Goal: Transaction & Acquisition: Purchase product/service

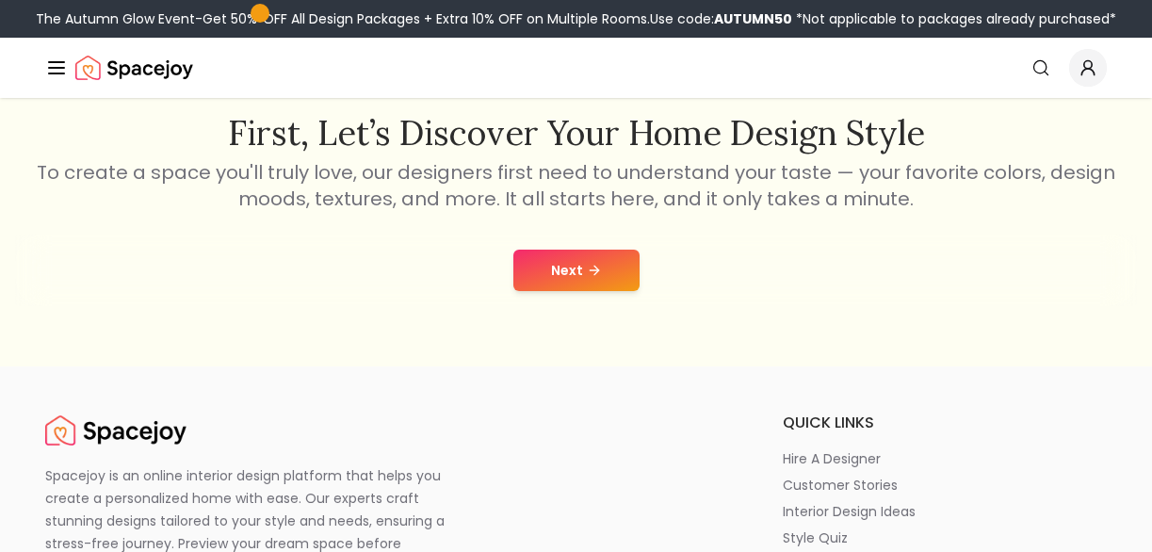
click at [579, 266] on button "Next" at bounding box center [576, 270] width 126 height 41
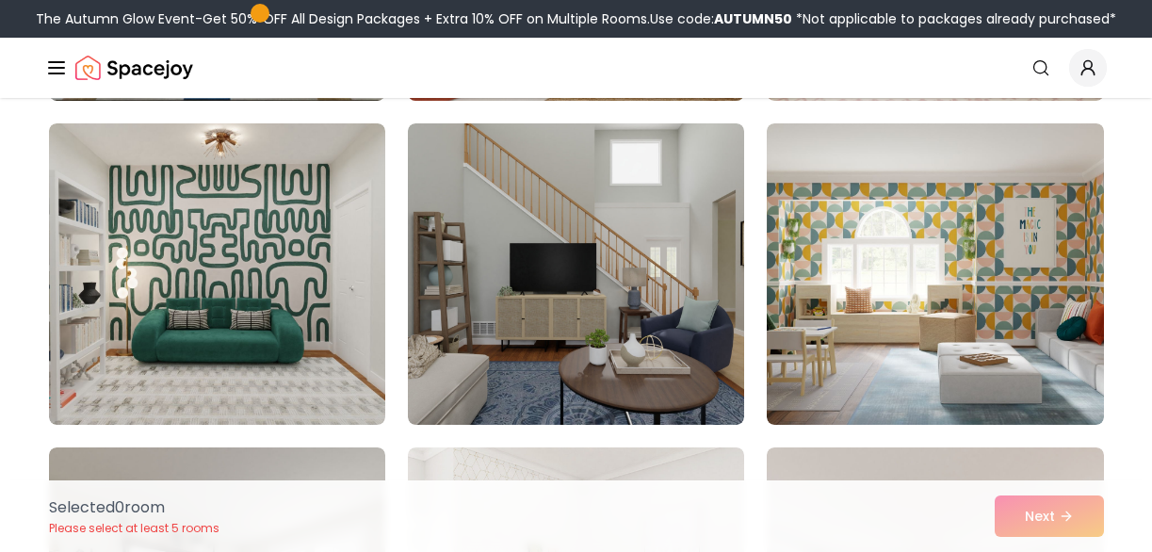
scroll to position [1107, 0]
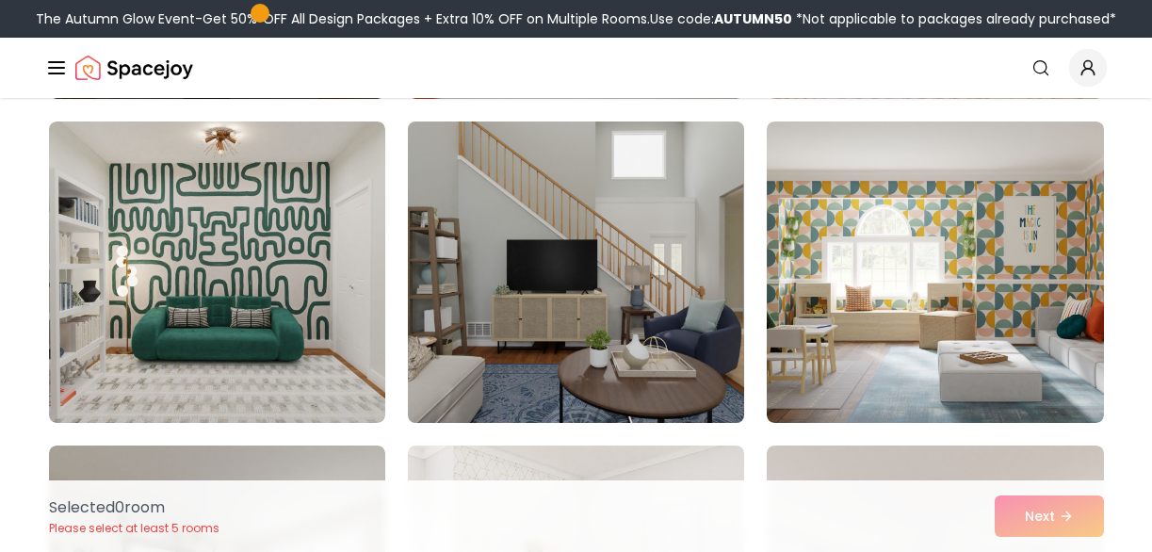
click at [613, 292] on img at bounding box center [575, 272] width 353 height 317
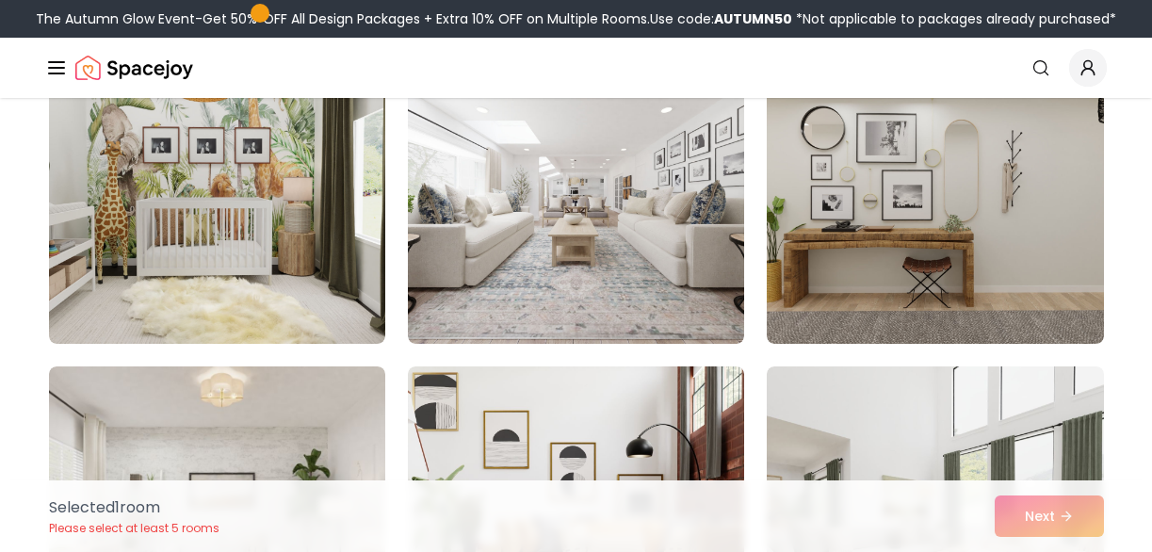
scroll to position [1833, 0]
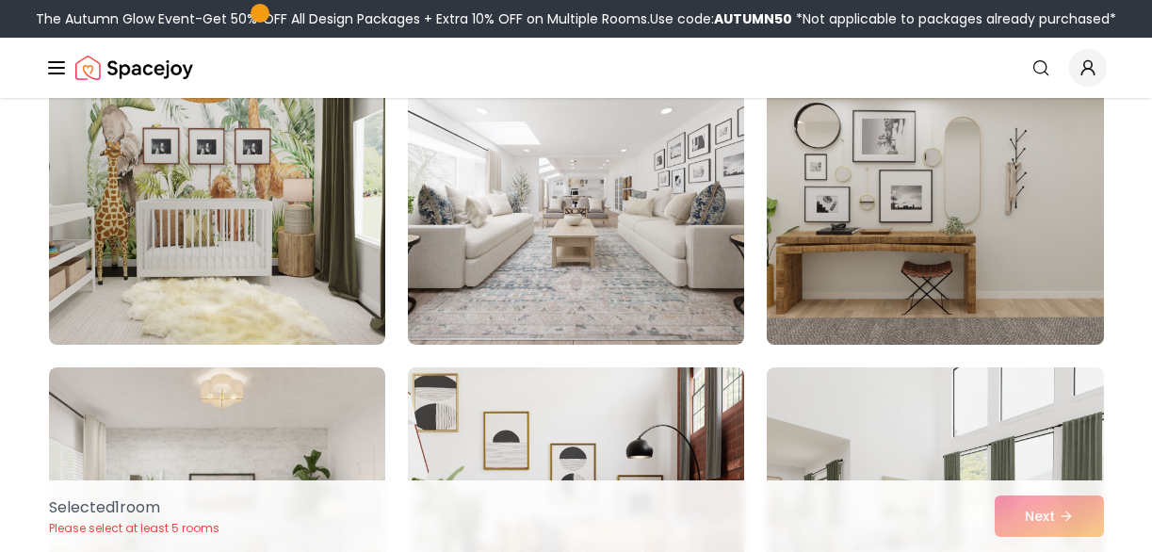
click at [951, 258] on img at bounding box center [934, 194] width 353 height 317
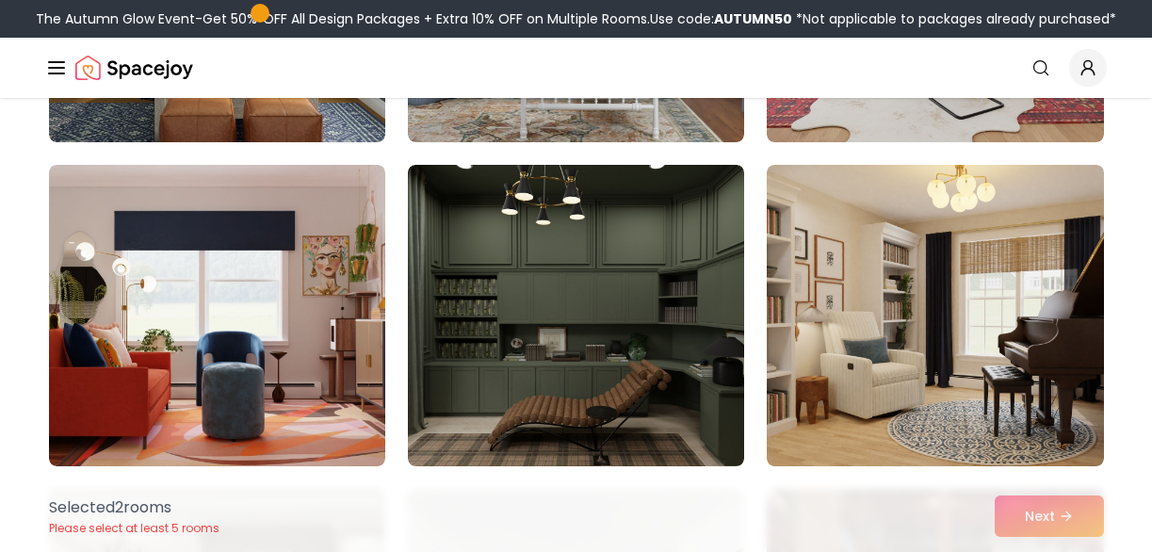
scroll to position [3366, 0]
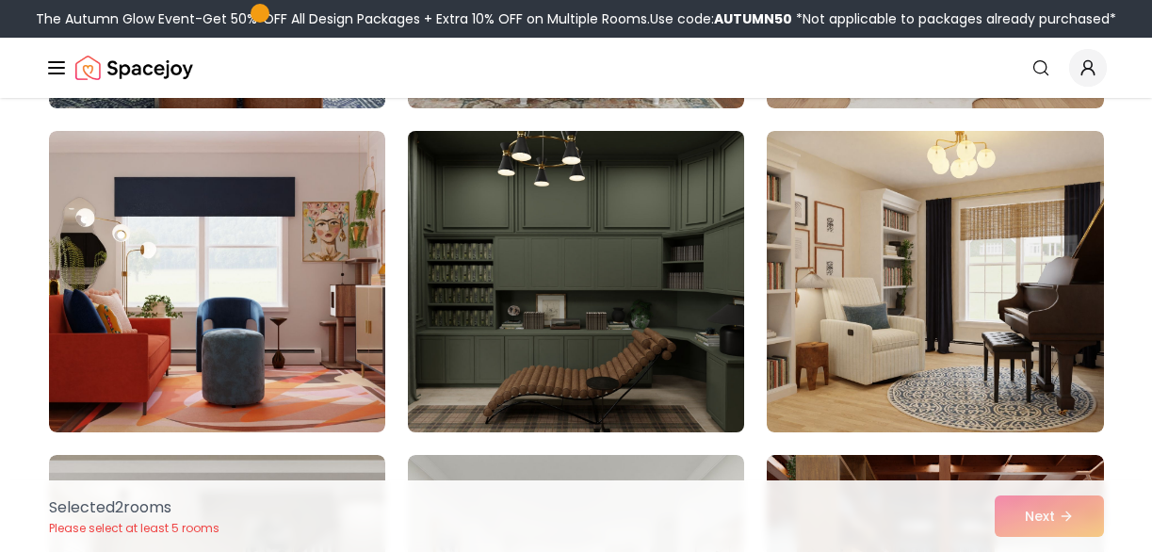
click at [607, 324] on img at bounding box center [575, 281] width 353 height 317
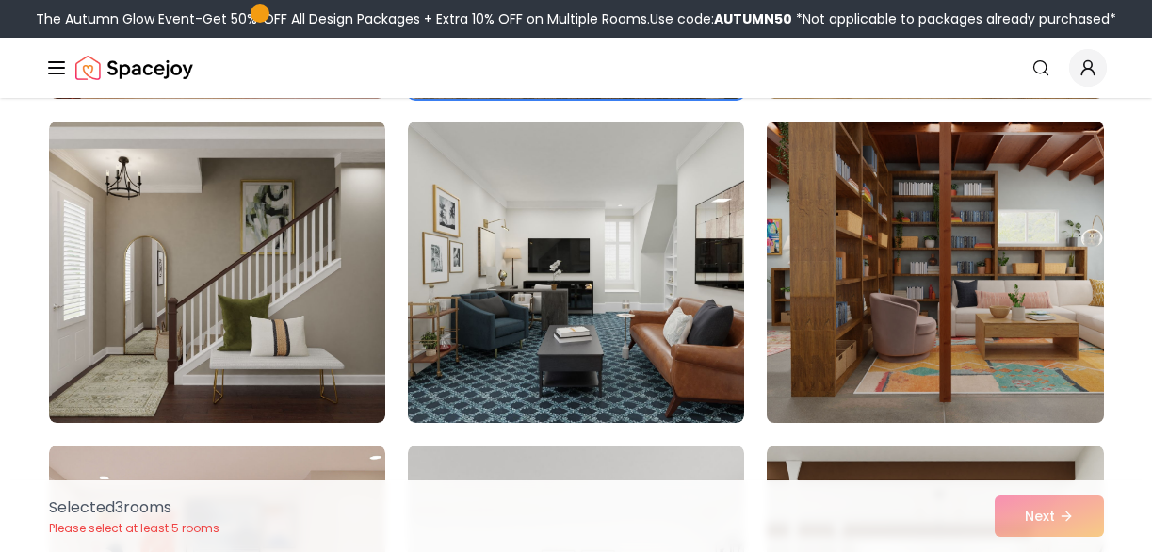
click at [815, 372] on img at bounding box center [934, 272] width 353 height 317
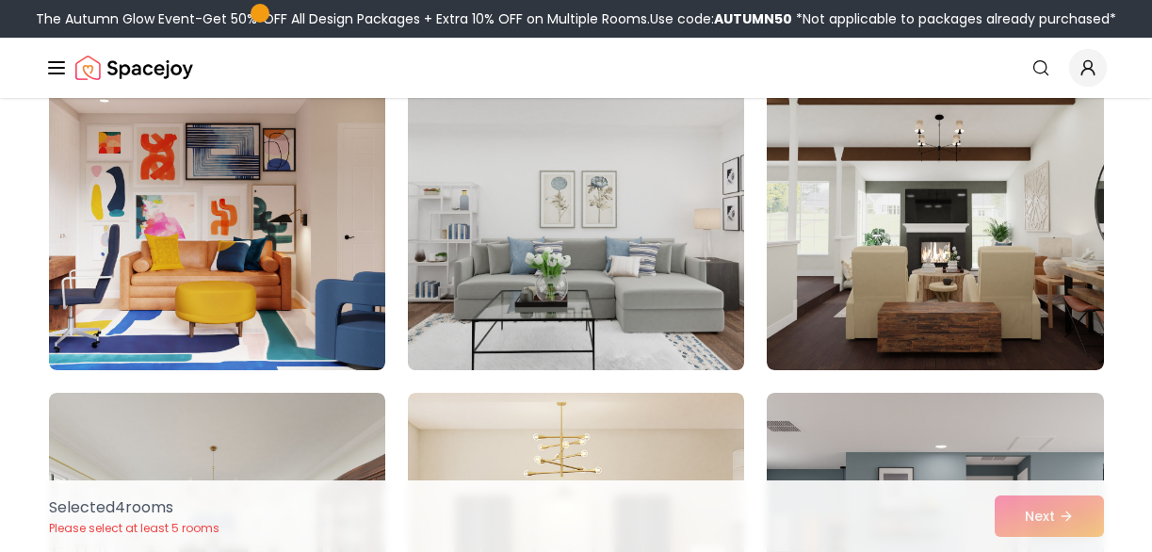
scroll to position [4083, 0]
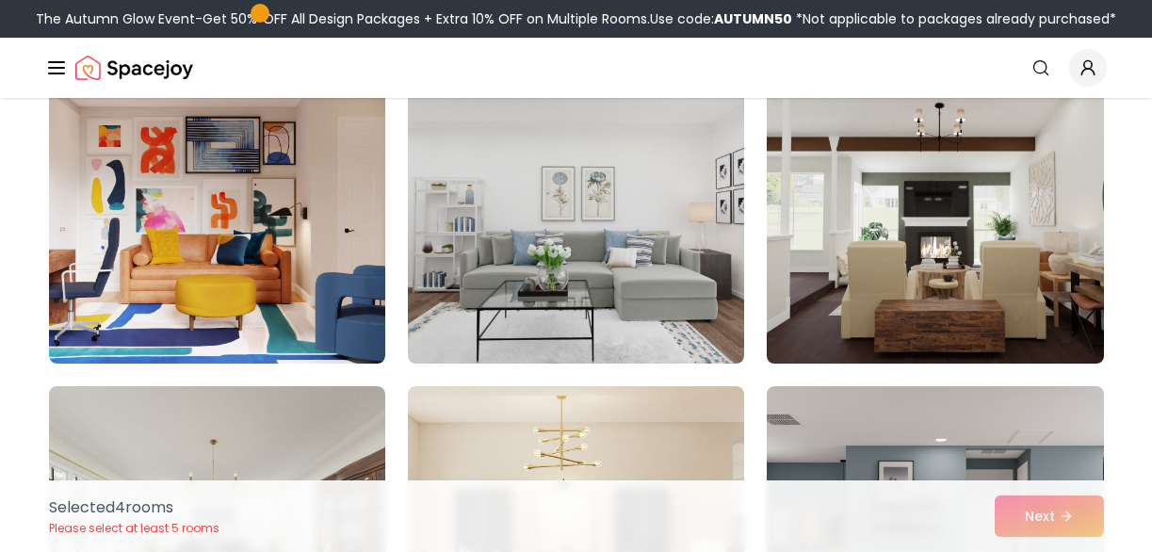
click at [919, 288] on img at bounding box center [934, 213] width 353 height 317
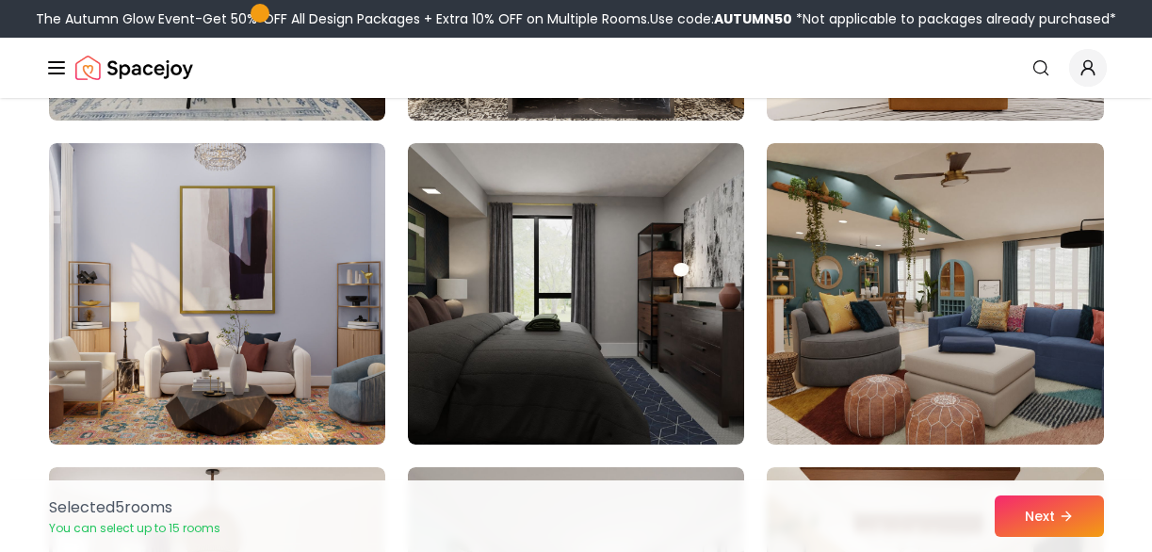
scroll to position [4691, 0]
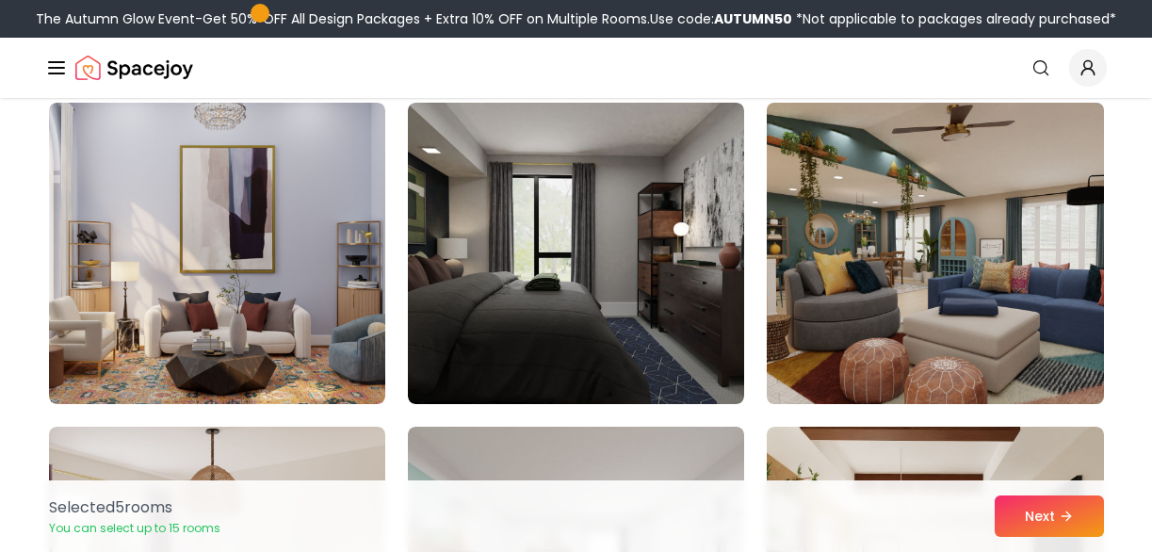
click at [862, 329] on img at bounding box center [934, 253] width 353 height 317
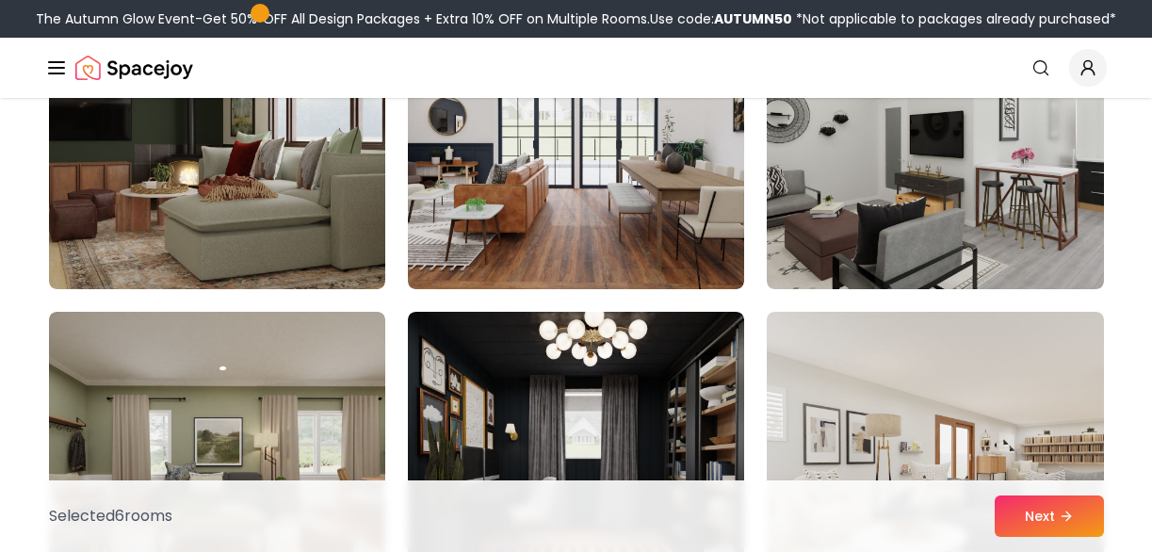
scroll to position [6103, 0]
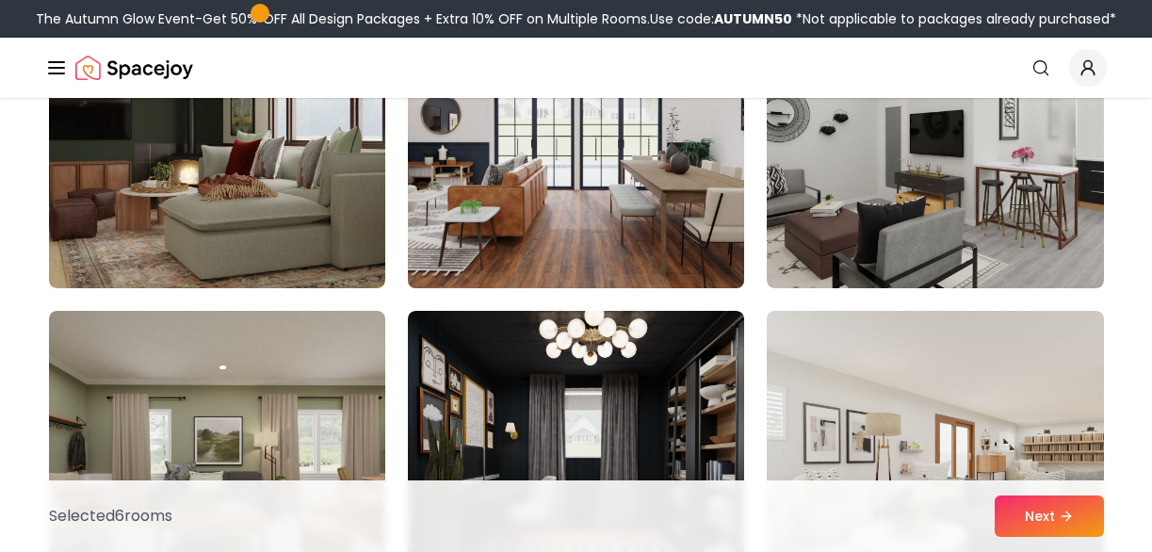
click at [575, 220] on img at bounding box center [575, 137] width 353 height 317
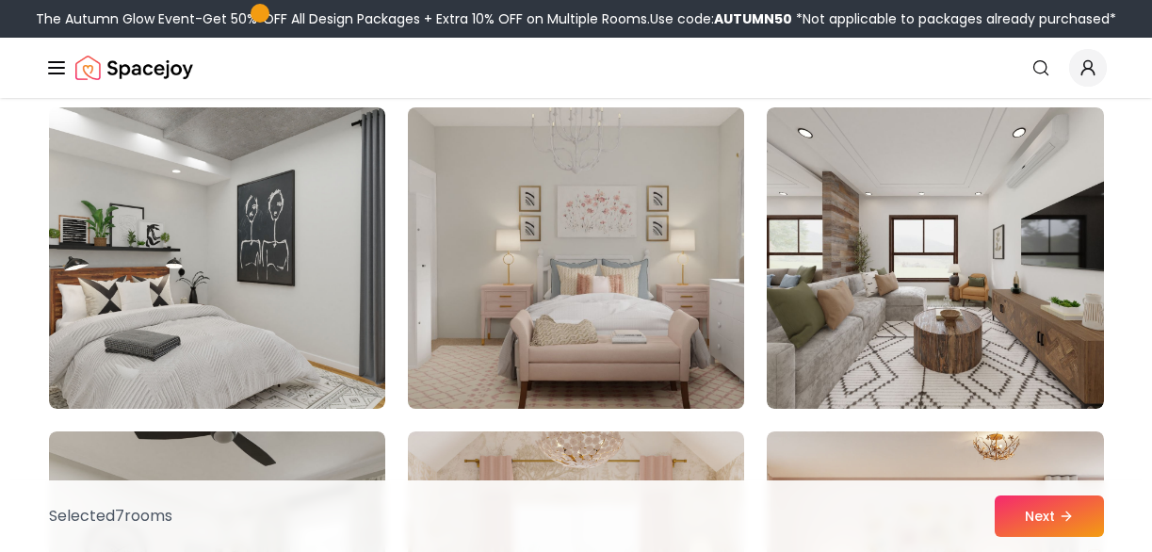
scroll to position [6952, 0]
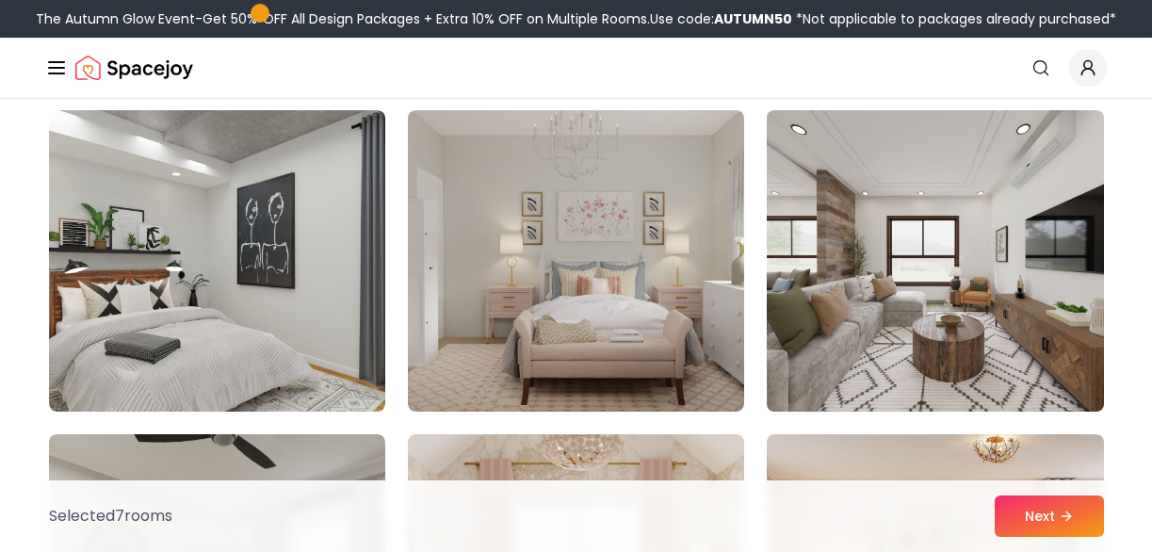
click at [892, 343] on img at bounding box center [934, 261] width 353 height 317
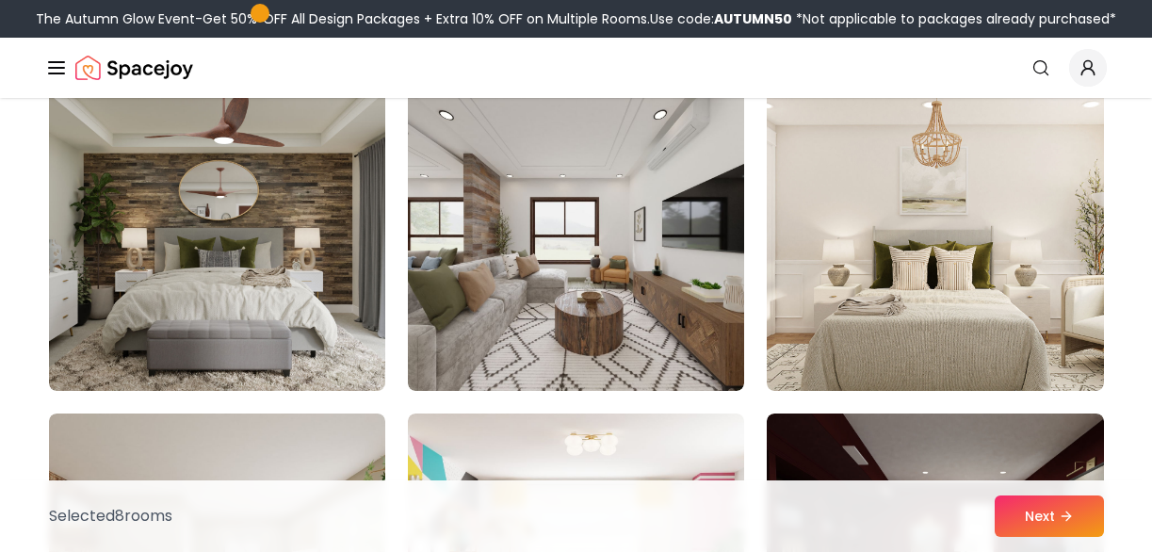
scroll to position [7695, 0]
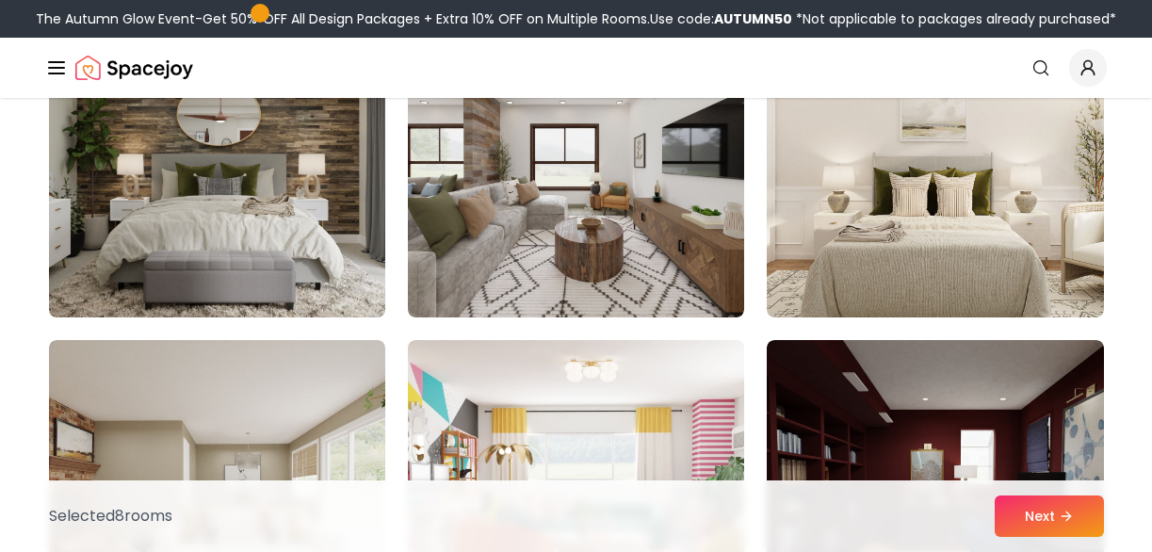
click at [244, 233] on img at bounding box center [217, 166] width 353 height 317
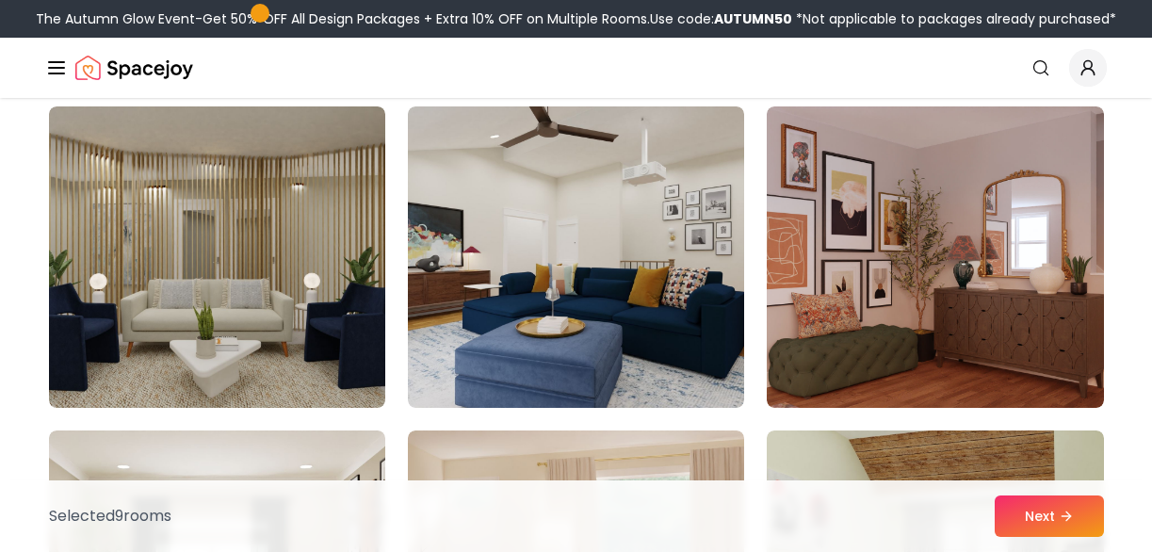
scroll to position [8265, 0]
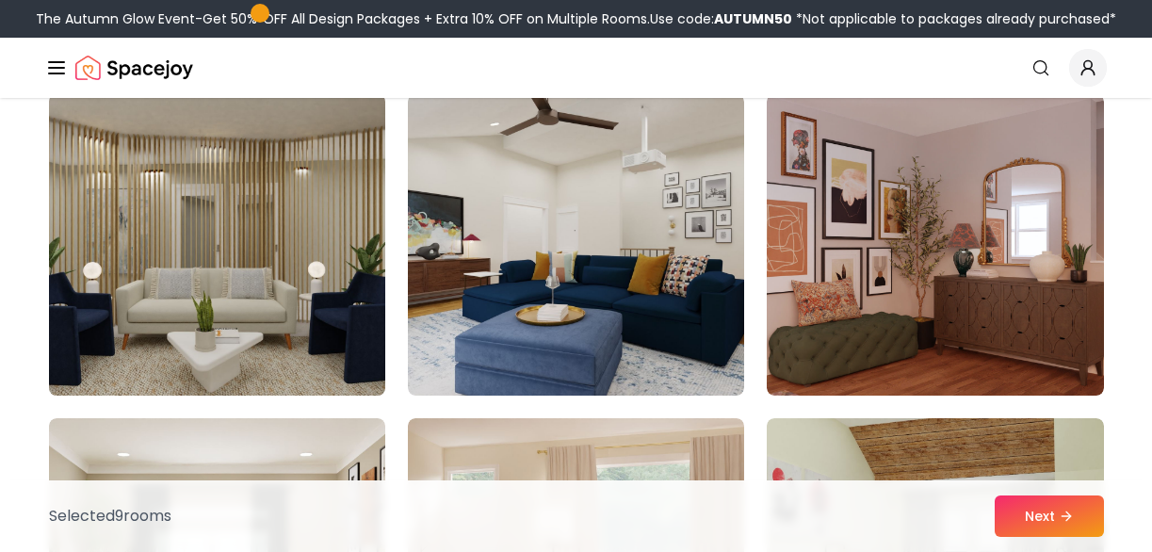
click at [256, 305] on img at bounding box center [217, 245] width 353 height 317
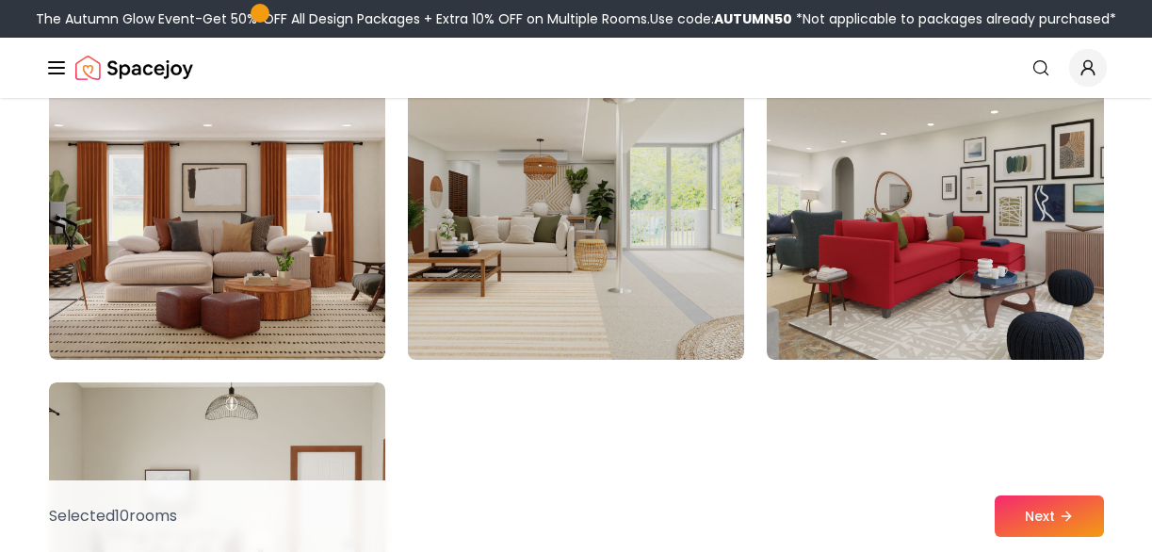
scroll to position [10560, 0]
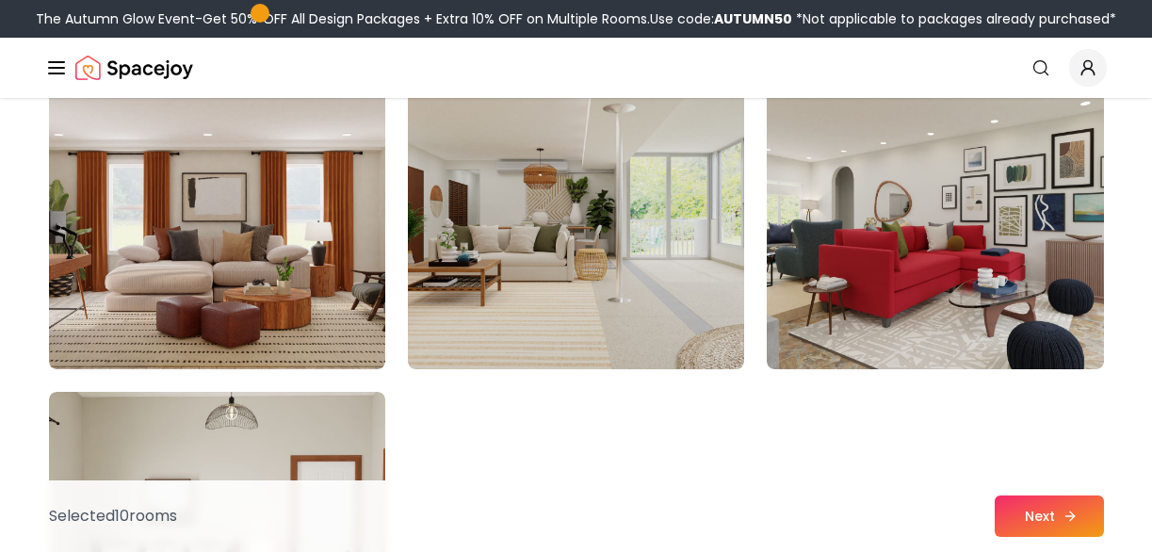
click at [1041, 500] on button "Next" at bounding box center [1049, 516] width 109 height 41
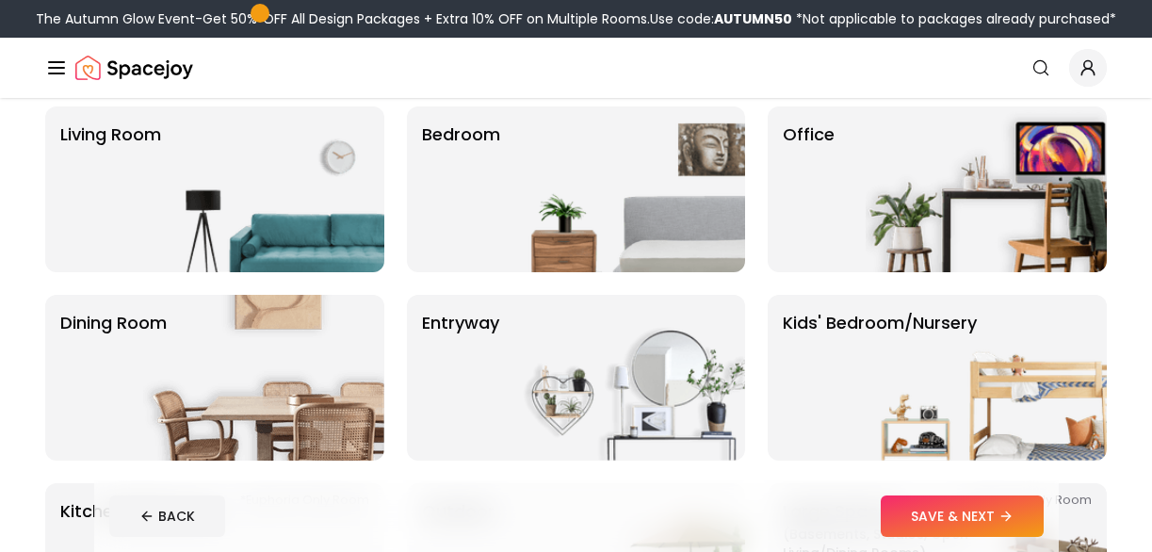
scroll to position [165, 0]
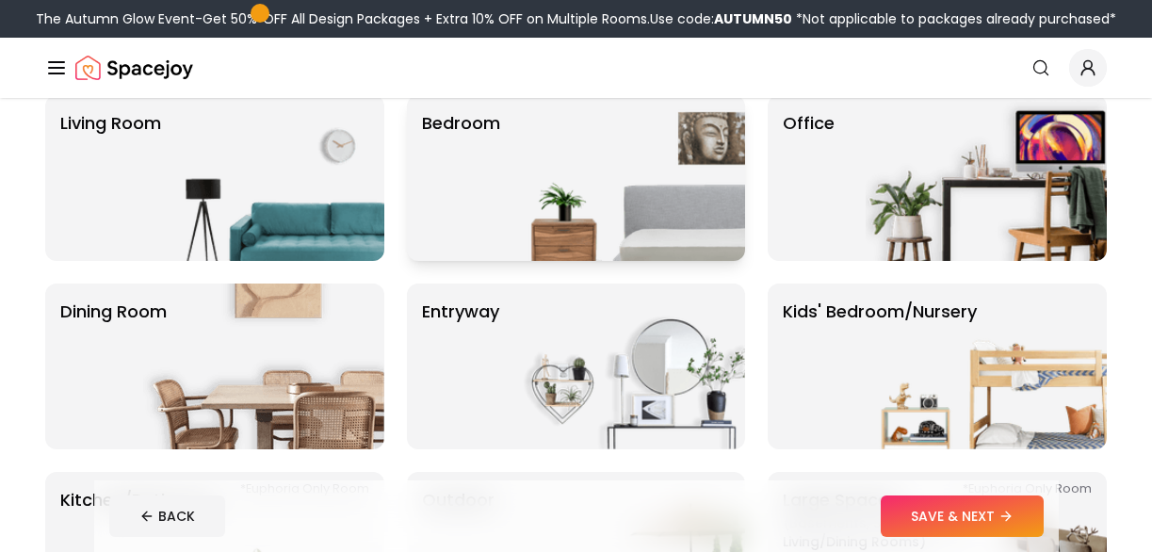
click at [539, 188] on img at bounding box center [624, 178] width 241 height 166
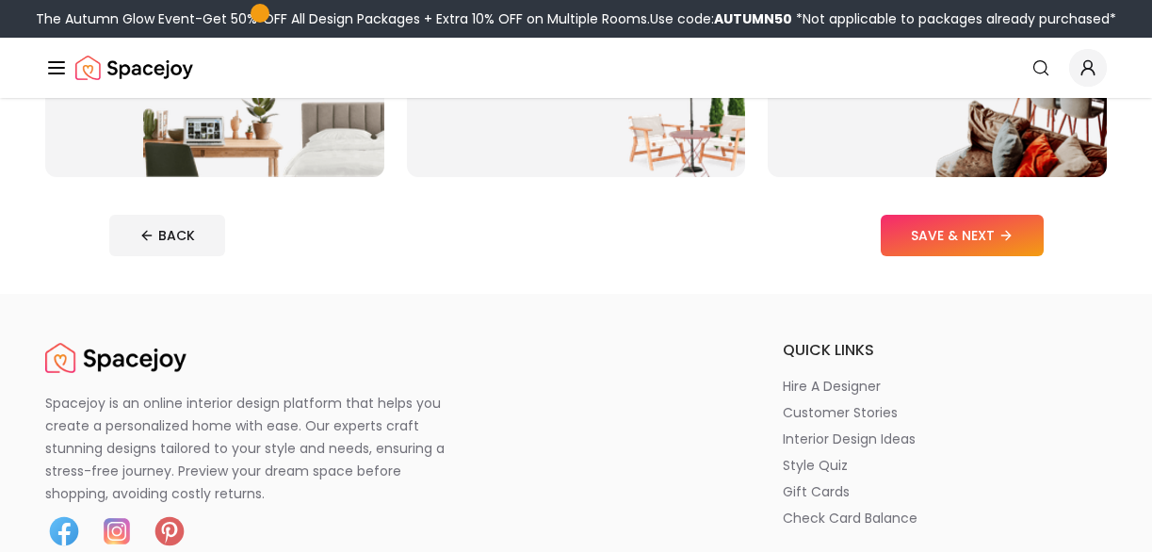
scroll to position [625, 0]
click at [979, 246] on button "SAVE & NEXT" at bounding box center [962, 236] width 163 height 41
